Goal: Transaction & Acquisition: Purchase product/service

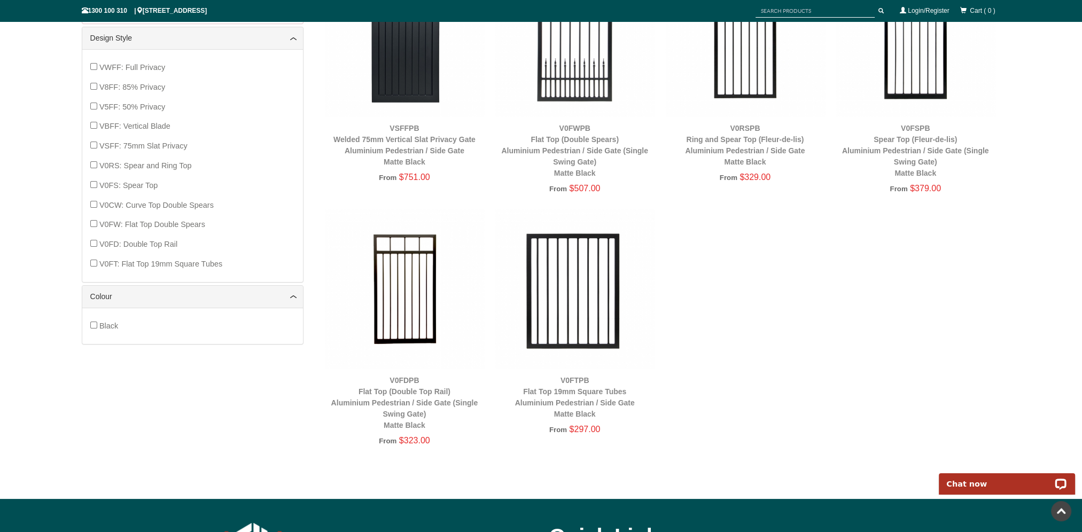
scroll to position [508, 0]
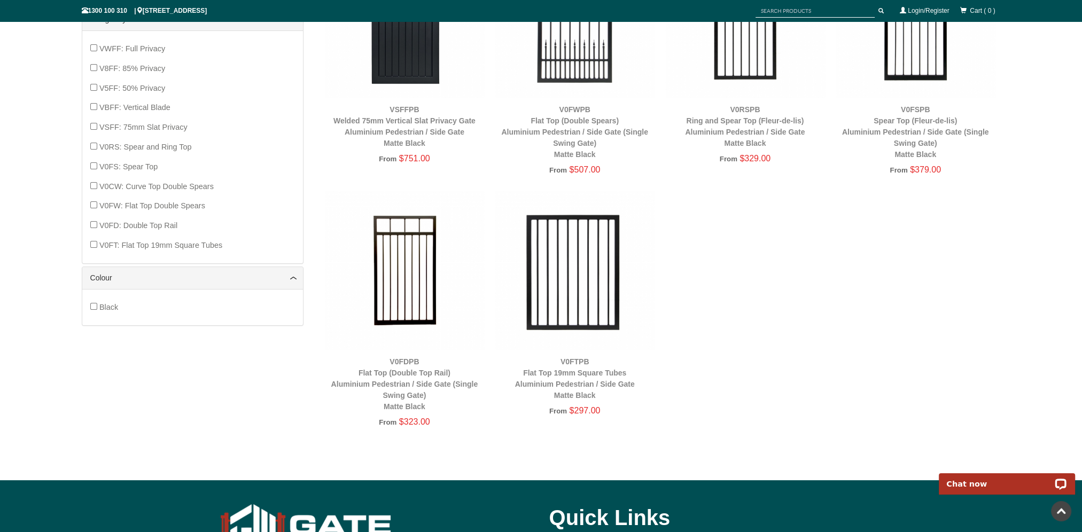
click at [572, 239] on img at bounding box center [575, 271] width 160 height 160
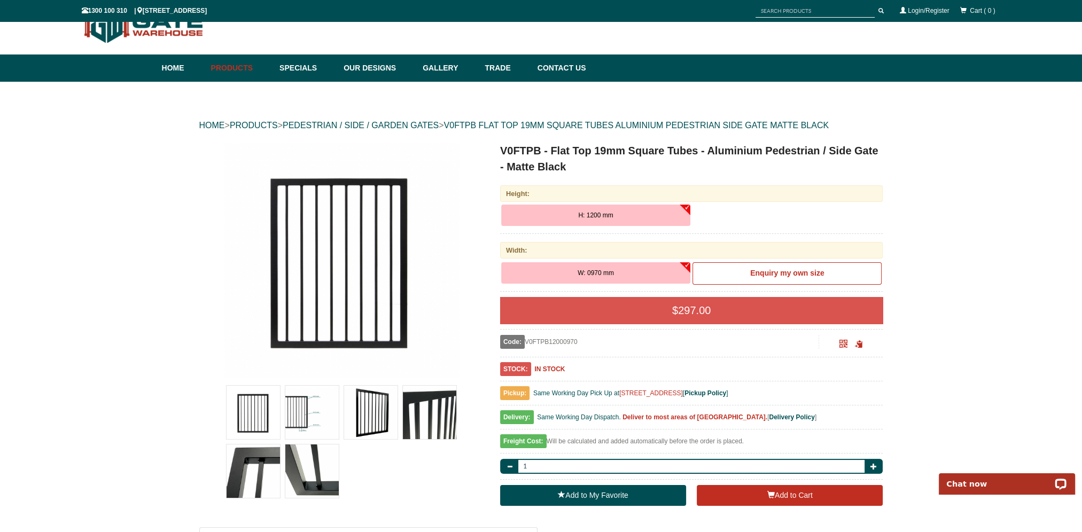
click at [621, 216] on button "H: 1200 mm" at bounding box center [595, 215] width 189 height 21
click at [759, 213] on div "H: 1200 mm" at bounding box center [691, 219] width 383 height 29
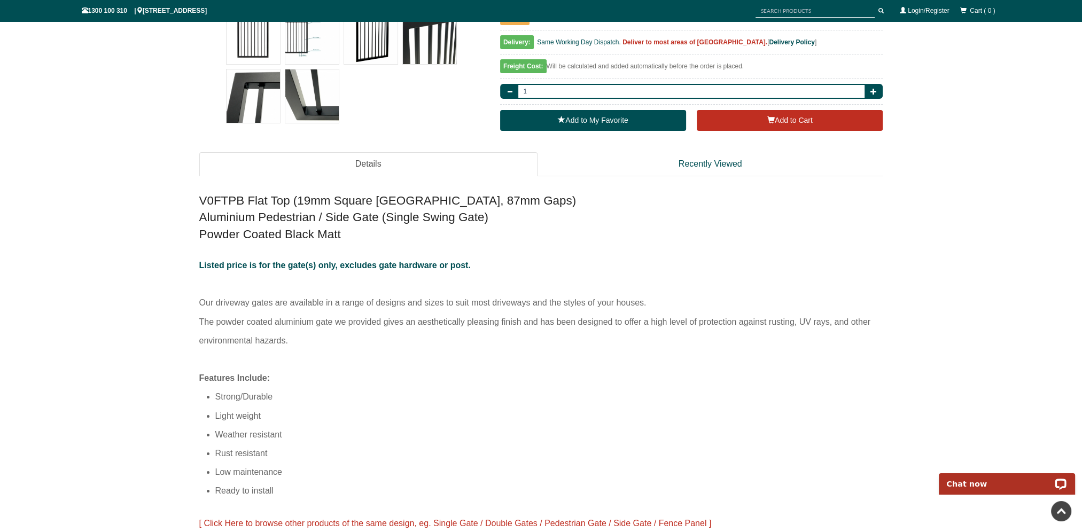
scroll to position [454, 0]
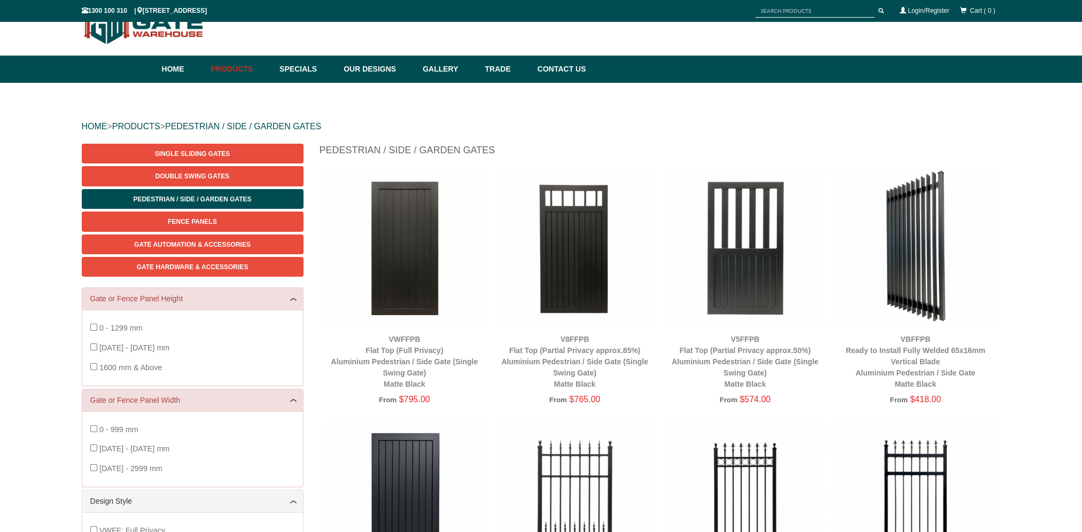
scroll to position [27, 0]
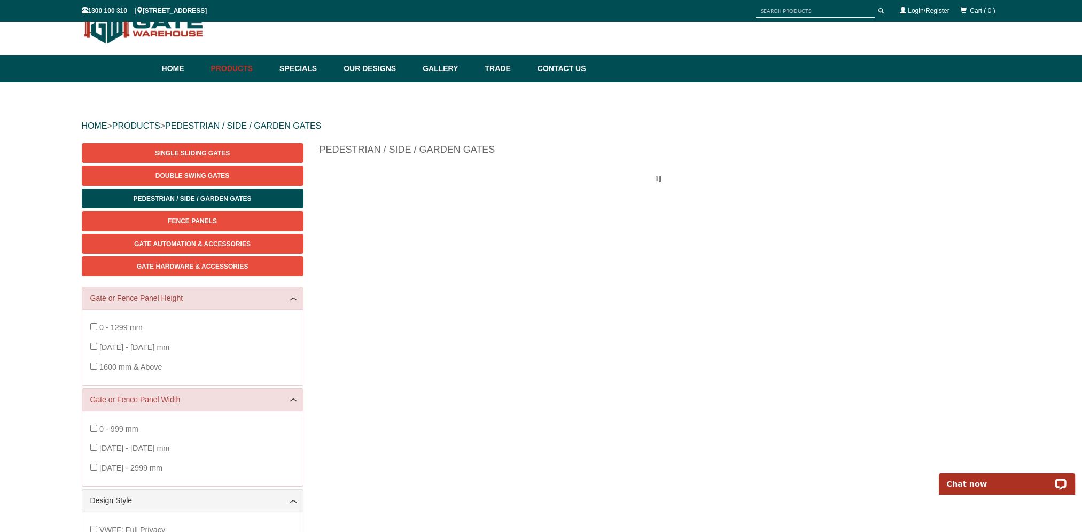
scroll to position [27, 0]
